Goal: Navigation & Orientation: Find specific page/section

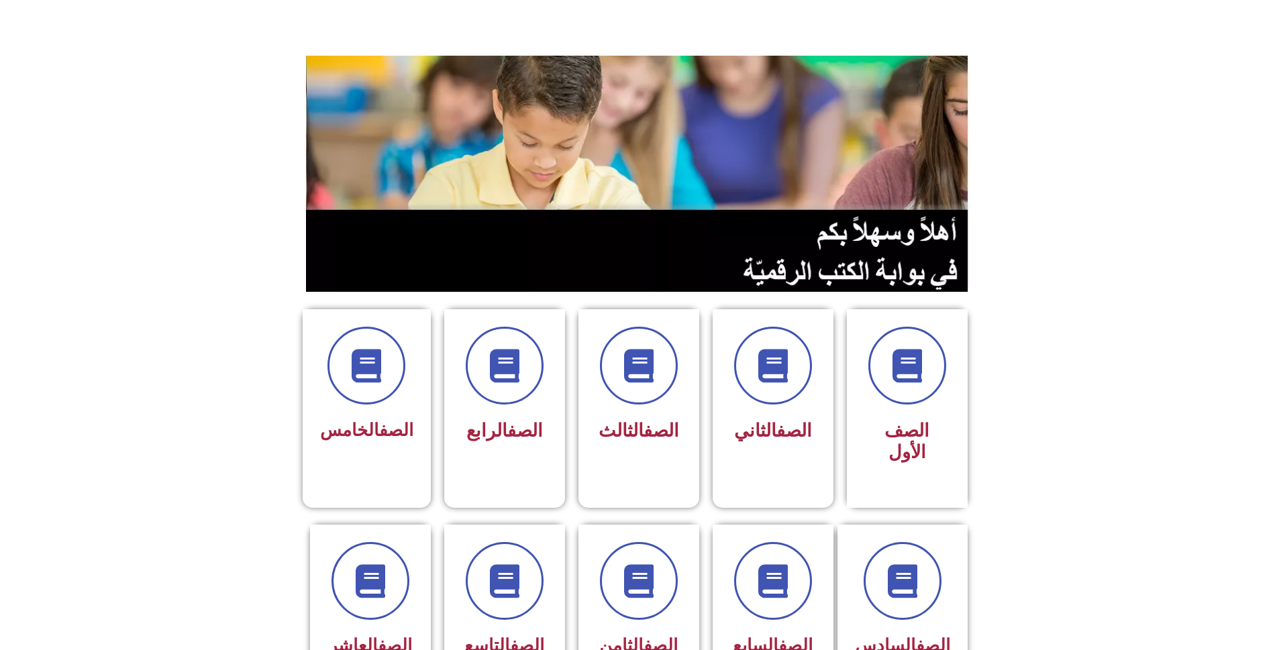
scroll to position [78, 0]
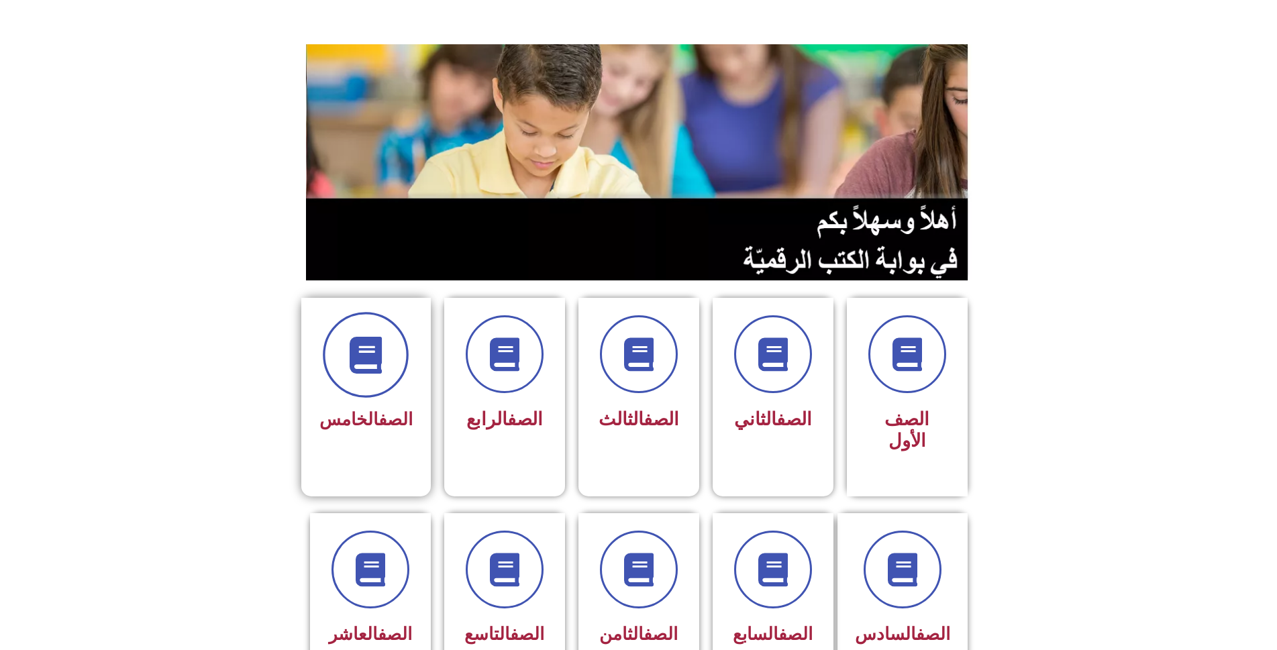
click at [389, 344] on span at bounding box center [366, 355] width 86 height 86
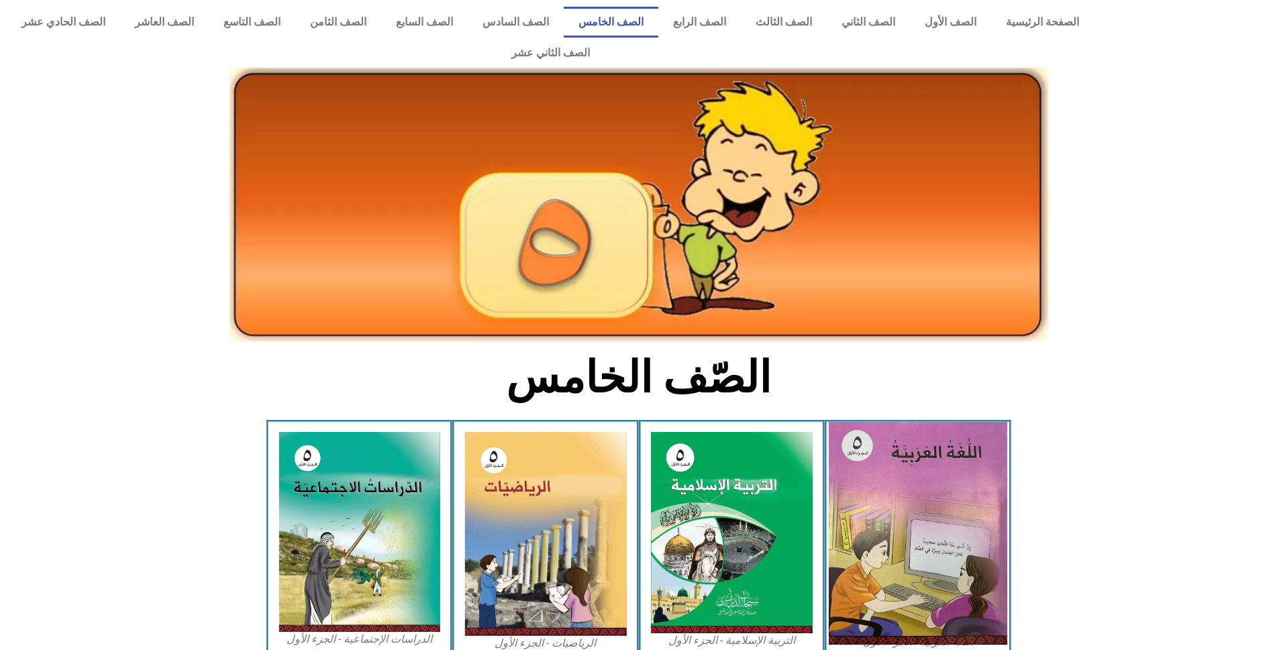
click at [904, 469] on img at bounding box center [918, 533] width 178 height 223
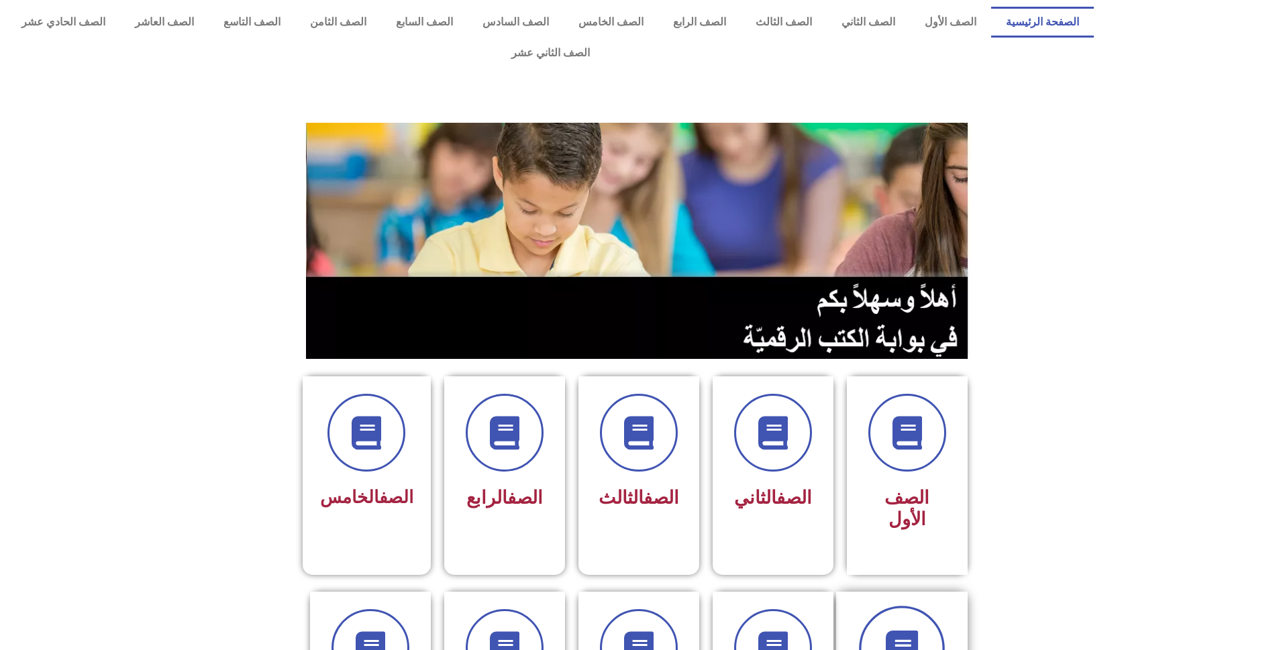
click at [920, 630] on icon at bounding box center [901, 648] width 37 height 37
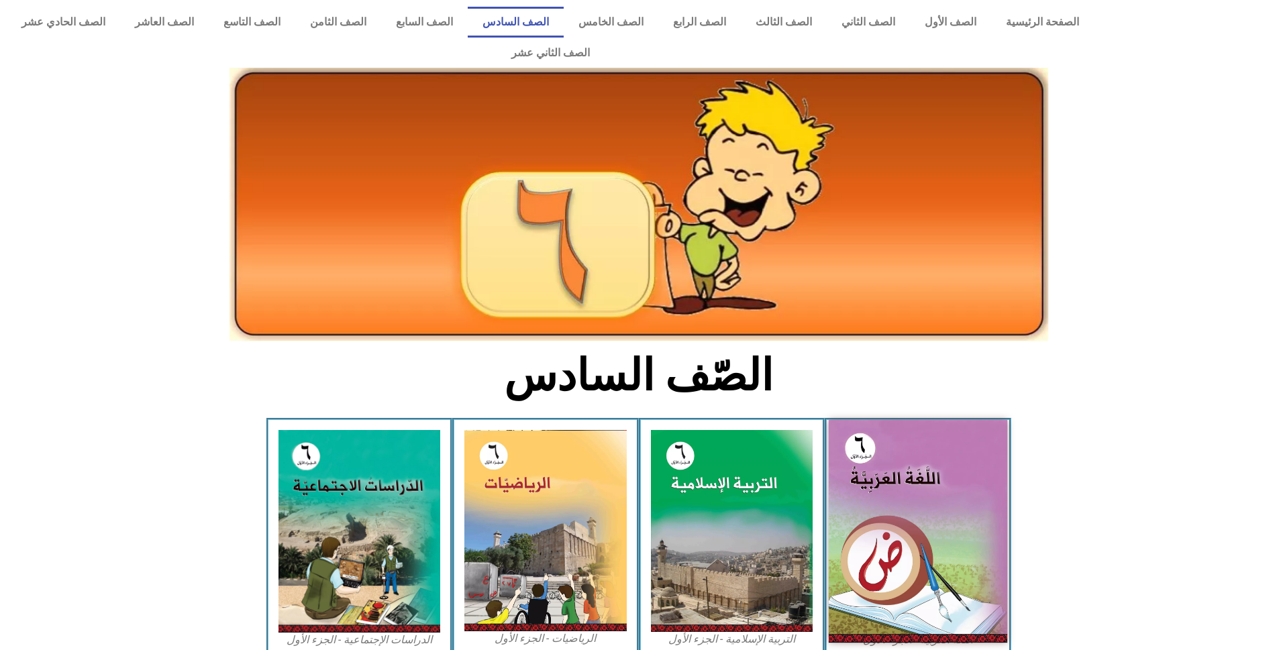
click at [969, 511] on img at bounding box center [918, 531] width 178 height 223
